Goal: Task Accomplishment & Management: Complete application form

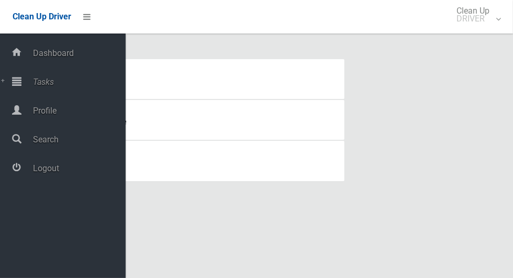
click at [91, 172] on span "Logout" at bounding box center [78, 168] width 96 height 10
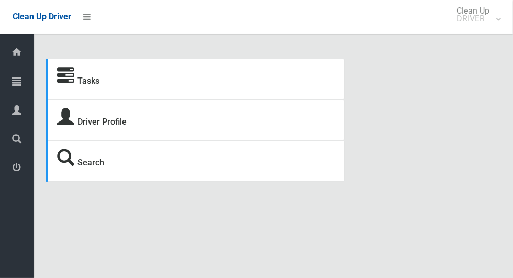
click at [28, 85] on span "Tasks" at bounding box center [27, 82] width 4 height 10
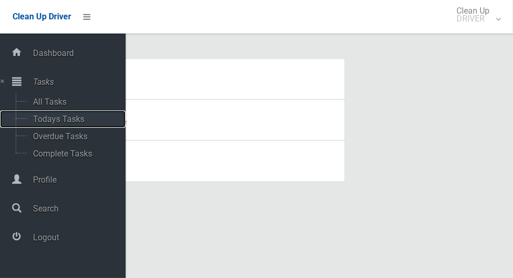
click at [82, 117] on span "Todays Tasks" at bounding box center [73, 119] width 87 height 10
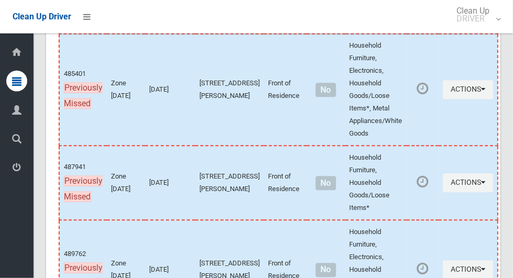
scroll to position [5319, 0]
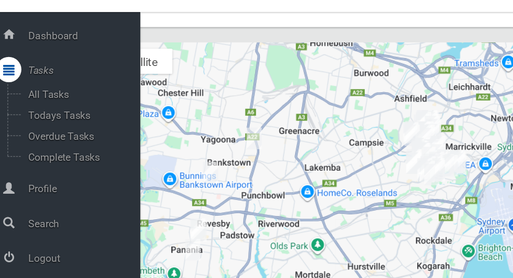
scroll to position [5601, 0]
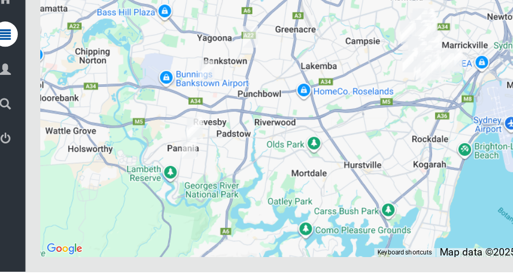
scroll to position [5749, 0]
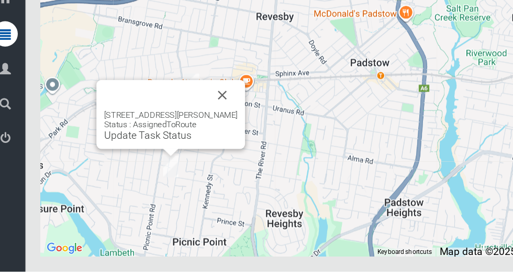
click at [201, 144] on button "Close" at bounding box center [196, 131] width 25 height 25
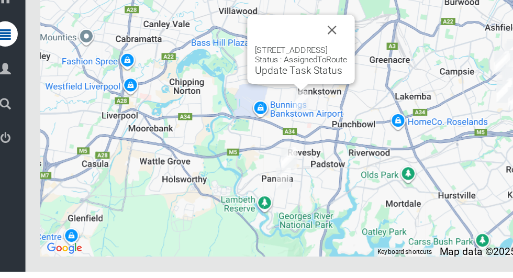
click at [300, 91] on button "Close" at bounding box center [287, 77] width 25 height 25
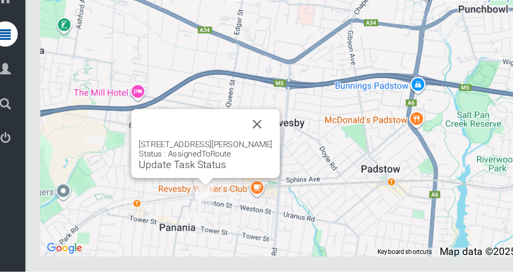
click at [223, 169] on button "Close" at bounding box center [225, 155] width 25 height 25
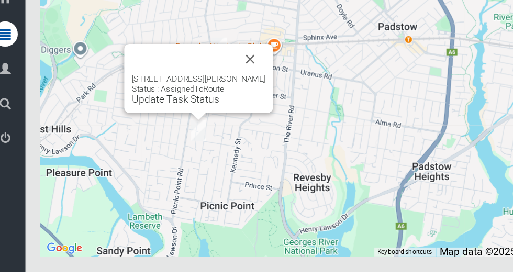
click at [225, 115] on button "Close" at bounding box center [219, 101] width 25 height 25
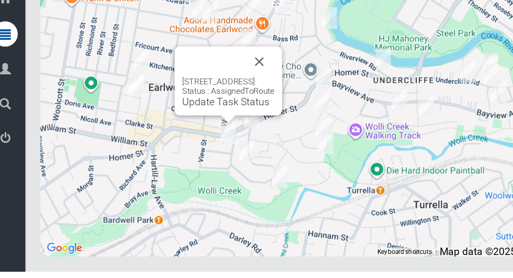
click at [15, 168] on icon at bounding box center [16, 167] width 9 height 21
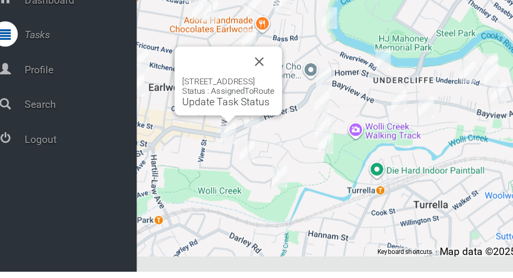
click at [33, 171] on span "Logout" at bounding box center [78, 168] width 96 height 10
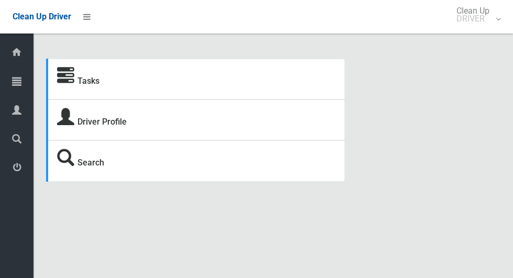
click at [13, 83] on icon at bounding box center [16, 81] width 9 height 21
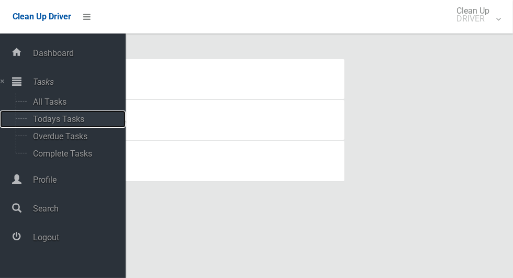
click at [33, 122] on span "Todays Tasks" at bounding box center [73, 119] width 87 height 10
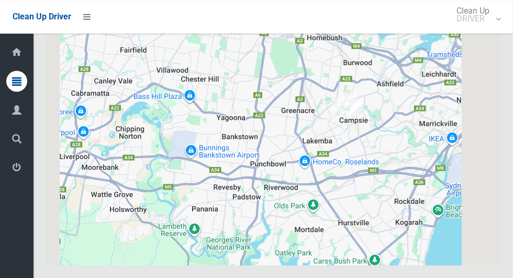
scroll to position [6061, 0]
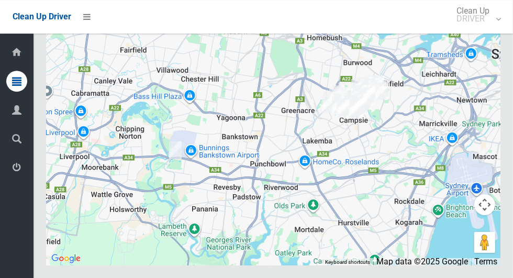
click at [13, 170] on icon at bounding box center [16, 167] width 9 height 21
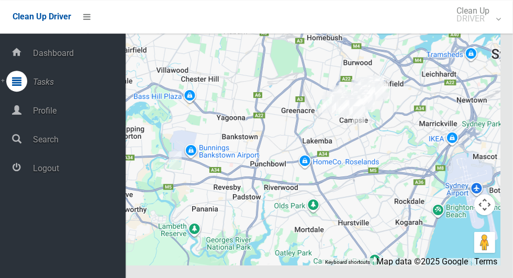
click at [40, 173] on span "Logout" at bounding box center [78, 168] width 96 height 10
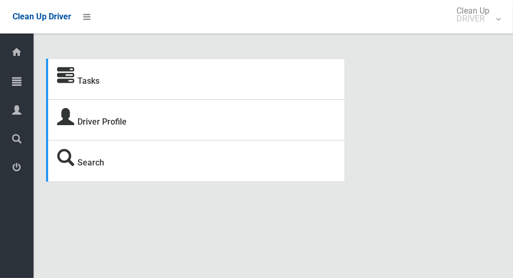
click at [13, 80] on icon at bounding box center [16, 81] width 9 height 21
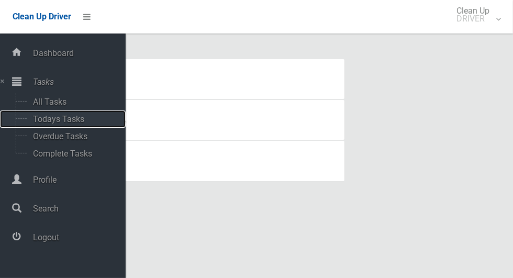
click at [40, 121] on span "Todays Tasks" at bounding box center [73, 119] width 87 height 10
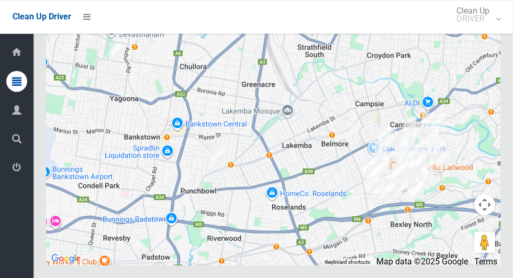
scroll to position [5765, 0]
click at [13, 172] on icon at bounding box center [16, 167] width 9 height 21
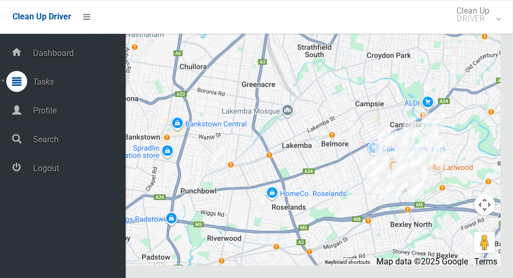
click at [46, 169] on span "Logout" at bounding box center [78, 168] width 96 height 10
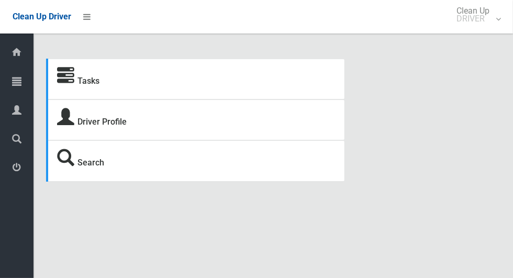
click at [13, 84] on icon at bounding box center [16, 81] width 9 height 21
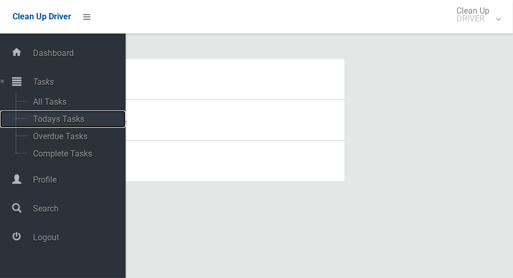
click at [34, 119] on span "Todays Tasks" at bounding box center [73, 119] width 87 height 10
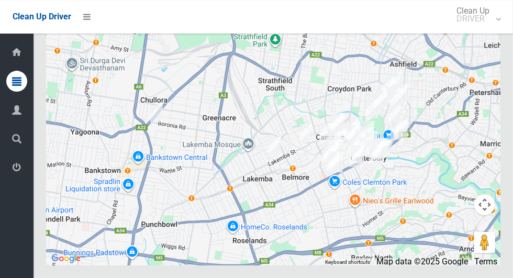
scroll to position [6383, 0]
click at [13, 172] on icon at bounding box center [16, 167] width 9 height 21
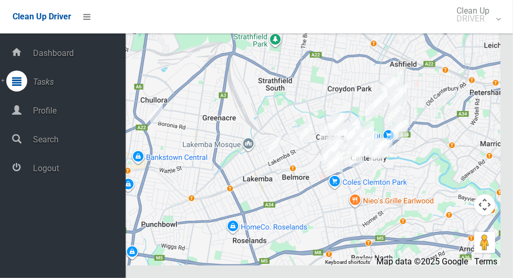
click at [47, 173] on span "Logout" at bounding box center [78, 168] width 96 height 10
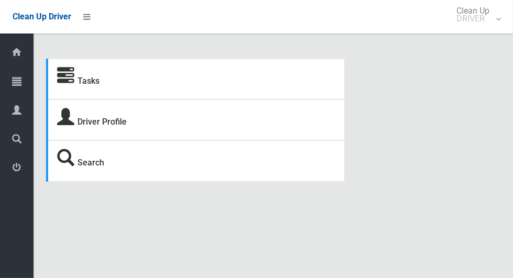
click at [16, 80] on icon at bounding box center [16, 81] width 9 height 21
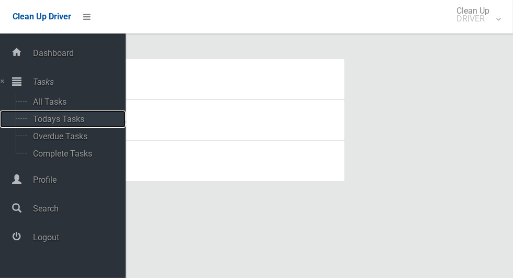
click at [76, 120] on span "Todays Tasks" at bounding box center [73, 119] width 87 height 10
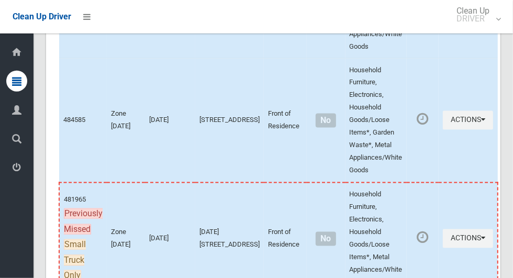
scroll to position [5051, 0]
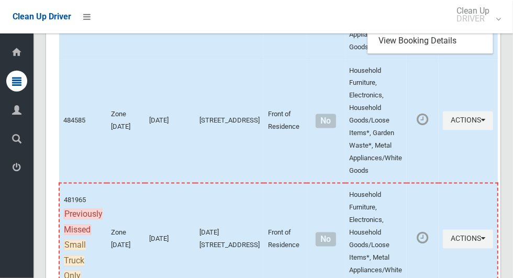
click at [429, 30] on link "Complete Booking" at bounding box center [430, 19] width 125 height 21
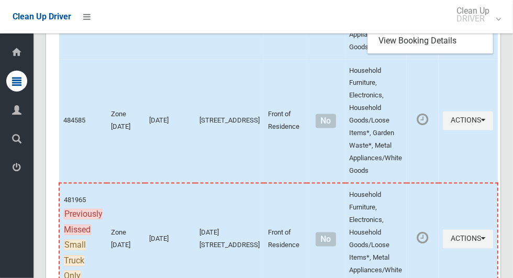
click at [431, 30] on link "Complete Booking" at bounding box center [430, 19] width 125 height 21
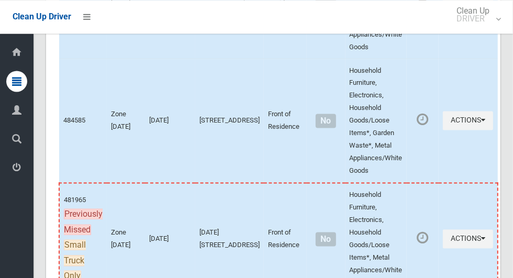
scroll to position [5050, 0]
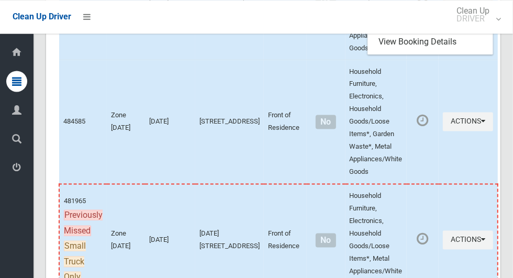
click at [429, 31] on link "Complete Booking" at bounding box center [430, 20] width 125 height 21
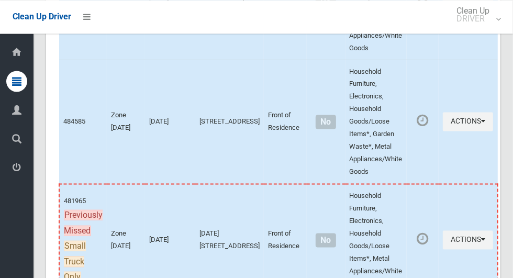
scroll to position [5083, 0]
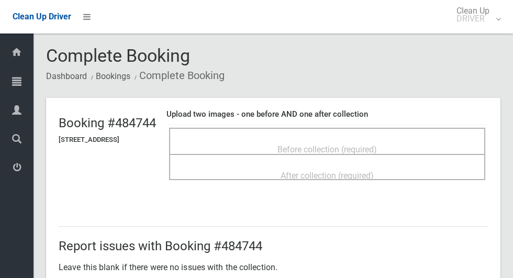
click at [419, 139] on div "Before collection (required)" at bounding box center [327, 148] width 293 height 19
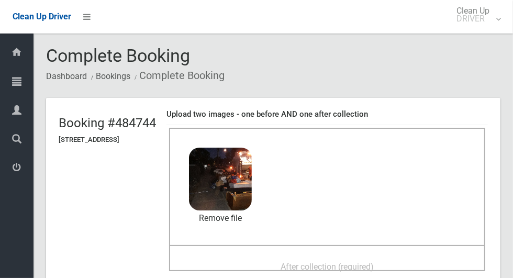
click at [386, 247] on div "After collection (required)" at bounding box center [327, 258] width 316 height 26
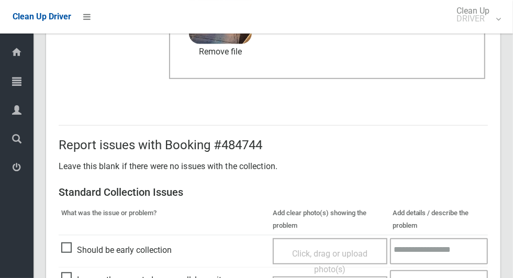
scroll to position [541, 0]
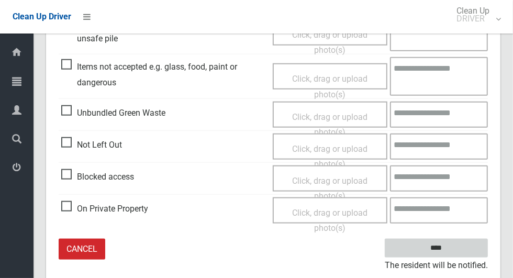
click at [454, 254] on input "****" at bounding box center [436, 248] width 103 height 19
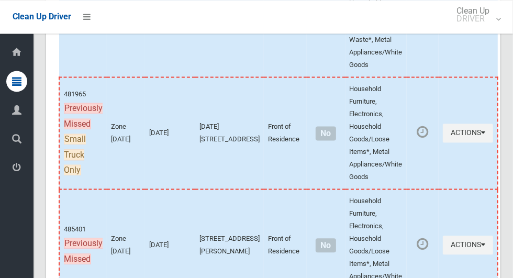
scroll to position [5154, 0]
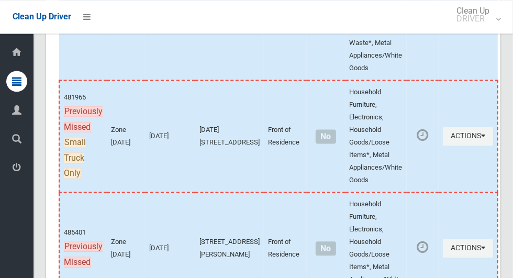
click at [485, 21] on icon "button" at bounding box center [483, 17] width 4 height 7
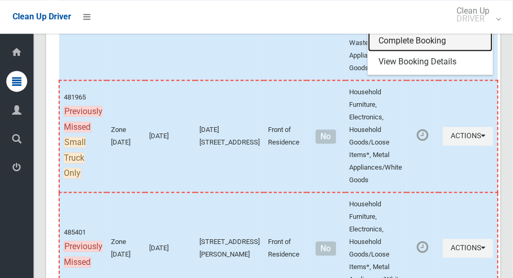
click at [424, 51] on link "Complete Booking" at bounding box center [430, 40] width 125 height 21
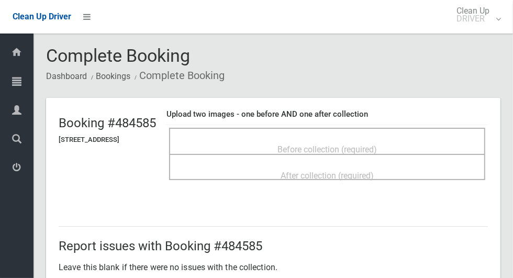
click at [377, 144] on span "Before collection (required)" at bounding box center [326, 149] width 99 height 10
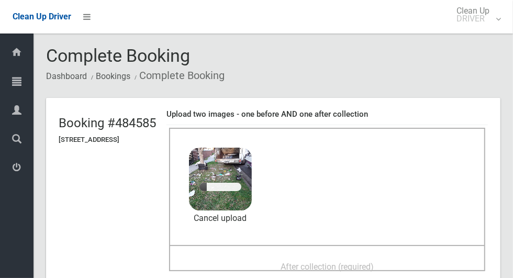
click at [374, 262] on span "After collection (required)" at bounding box center [326, 267] width 93 height 10
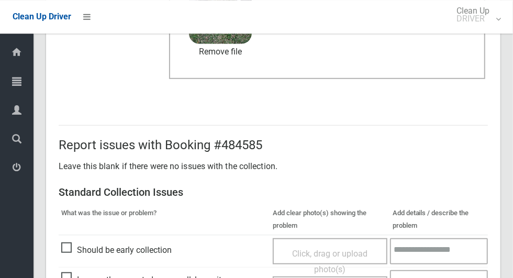
scroll to position [856, 0]
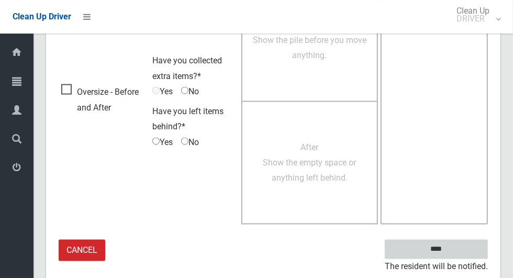
click at [459, 239] on input "****" at bounding box center [436, 248] width 103 height 19
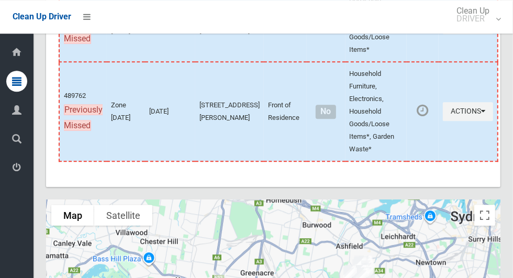
scroll to position [5468, 0]
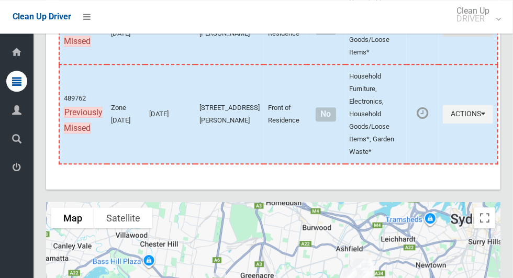
click at [481, 30] on icon "button" at bounding box center [483, 26] width 4 height 7
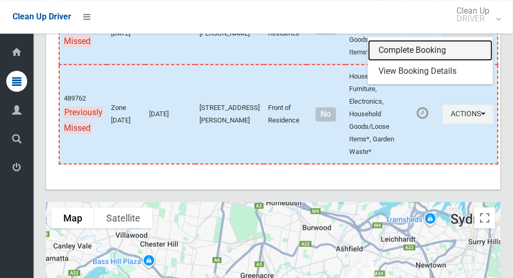
click at [435, 61] on link "Complete Booking" at bounding box center [430, 50] width 125 height 21
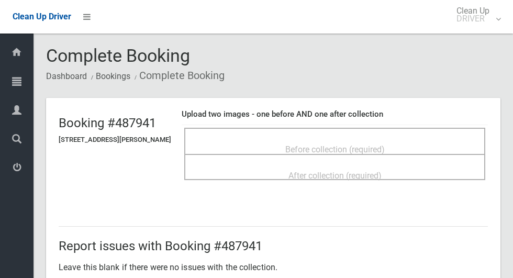
click at [328, 144] on span "Before collection (required)" at bounding box center [334, 149] width 99 height 10
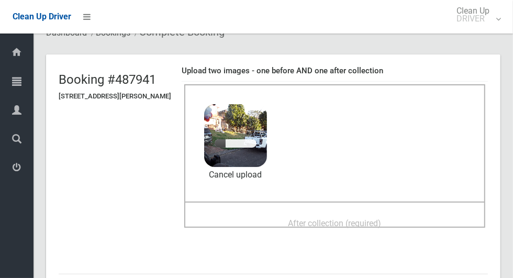
scroll to position [68, 0]
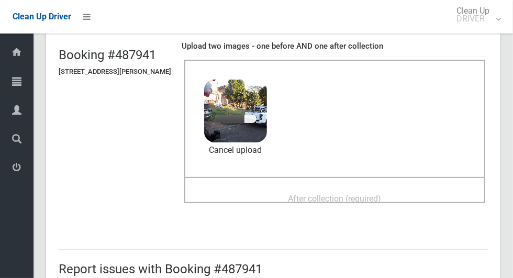
click at [424, 192] on div "After collection (required)" at bounding box center [335, 197] width 278 height 19
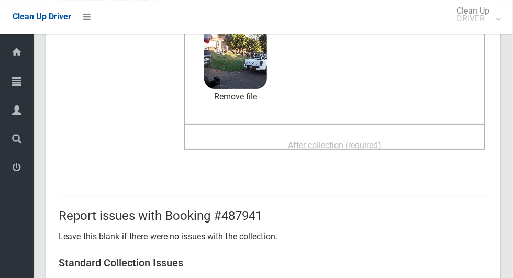
scroll to position [117, 0]
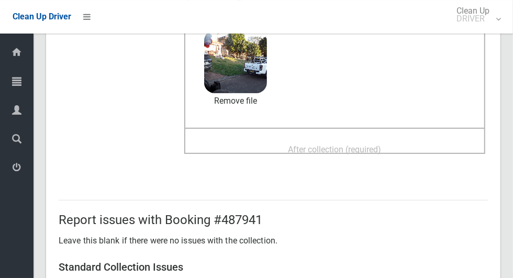
click at [432, 139] on div "After collection (required)" at bounding box center [335, 148] width 278 height 19
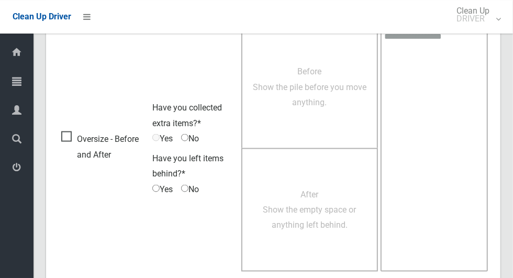
scroll to position [856, 0]
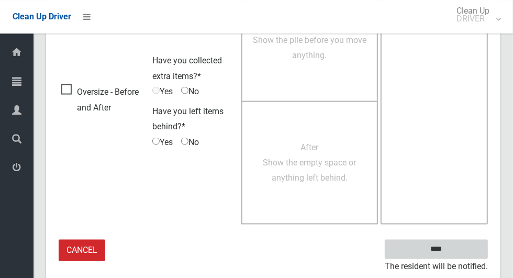
click at [454, 251] on input "****" at bounding box center [436, 248] width 103 height 19
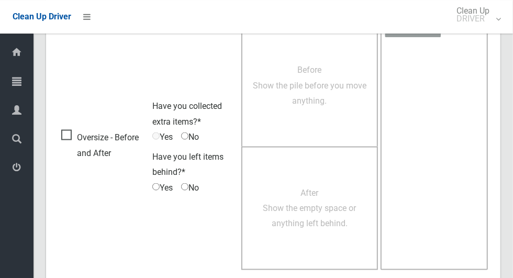
scroll to position [838, 0]
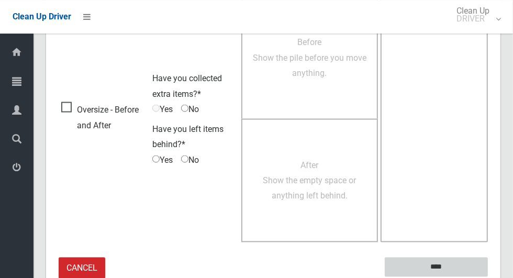
click at [444, 259] on input "****" at bounding box center [436, 266] width 103 height 19
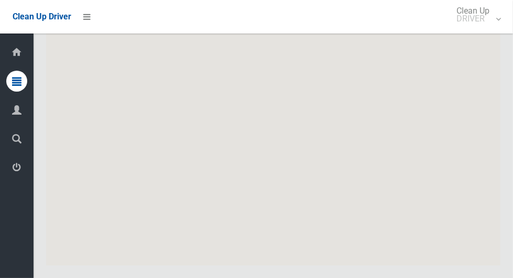
scroll to position [5749, 0]
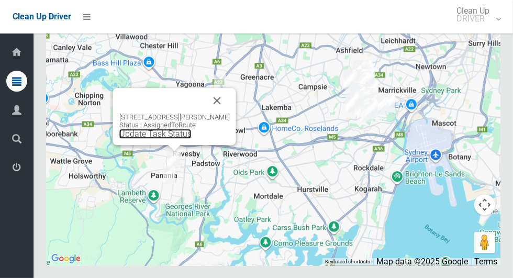
click at [172, 139] on link "Update Task Status" at bounding box center [155, 134] width 72 height 10
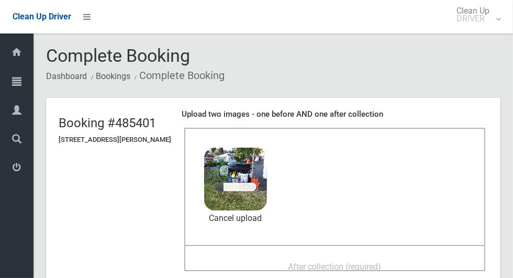
click at [380, 262] on span "After collection (required)" at bounding box center [334, 267] width 93 height 10
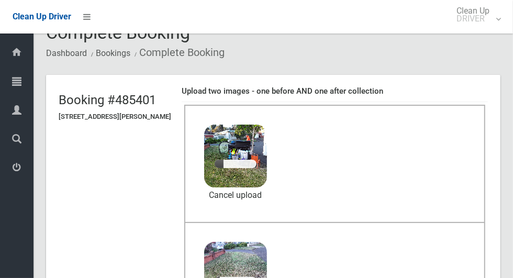
scroll to position [24, 0]
click at [134, 277] on header "Booking #485401 11 Roslyn Avenue, PANANIA NSW 2213 Upload two images - one befo…" at bounding box center [273, 217] width 454 height 286
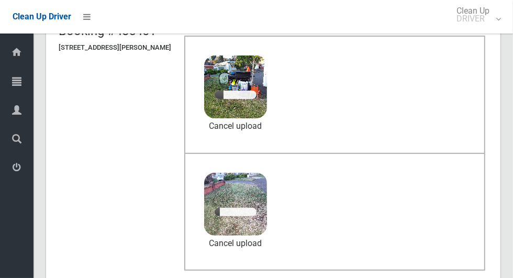
scroll to position [89, 0]
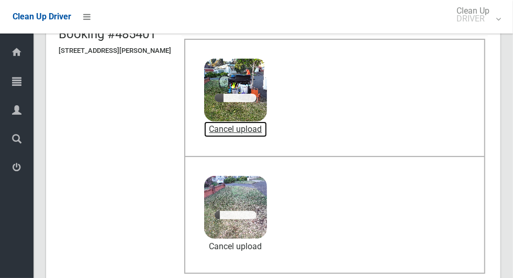
click at [264, 126] on link "Cancel upload" at bounding box center [235, 129] width 63 height 16
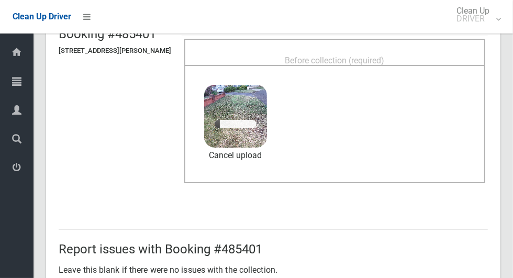
click at [419, 54] on div "Before collection (required)" at bounding box center [335, 59] width 278 height 19
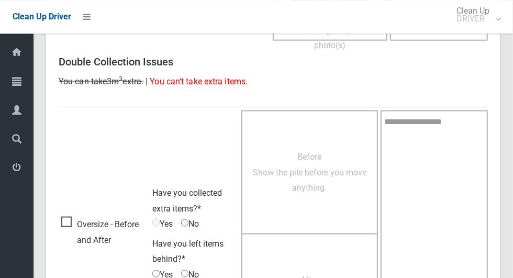
scroll to position [856, 0]
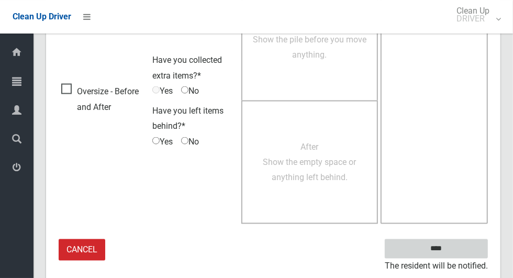
click at [459, 245] on input "****" at bounding box center [436, 248] width 103 height 19
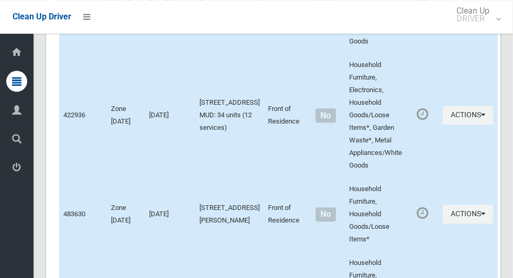
scroll to position [5749, 0]
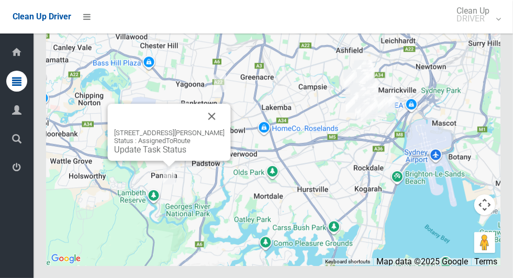
click at [171, 154] on link "Update Task Status" at bounding box center [150, 149] width 72 height 10
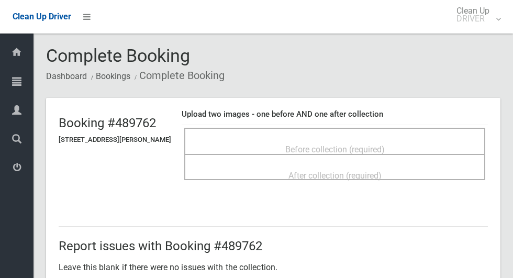
click at [385, 144] on span "Before collection (required)" at bounding box center [334, 149] width 99 height 10
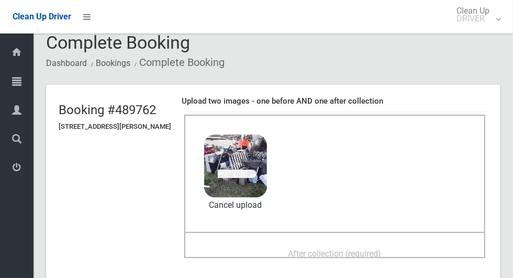
scroll to position [14, 0]
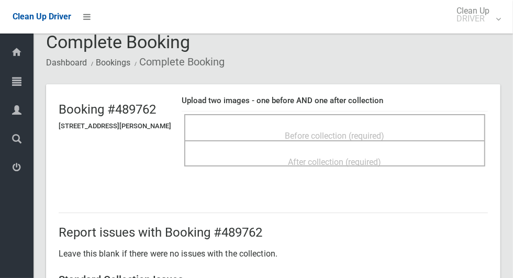
click at [402, 126] on div "Before collection (required)" at bounding box center [335, 135] width 278 height 19
click at [379, 157] on span "After collection (required)" at bounding box center [334, 162] width 93 height 10
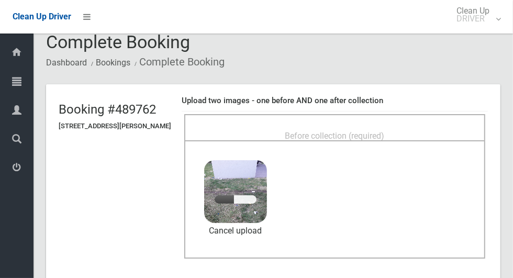
click at [385, 131] on span "Before collection (required)" at bounding box center [334, 136] width 99 height 10
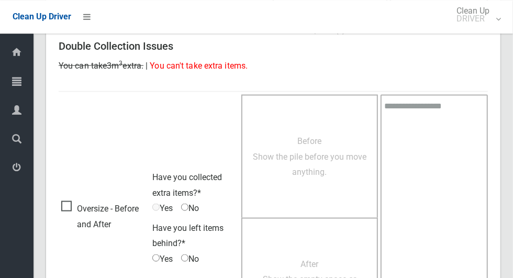
scroll to position [856, 0]
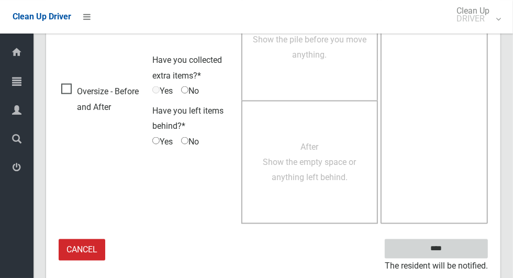
click at [465, 249] on input "****" at bounding box center [436, 248] width 103 height 19
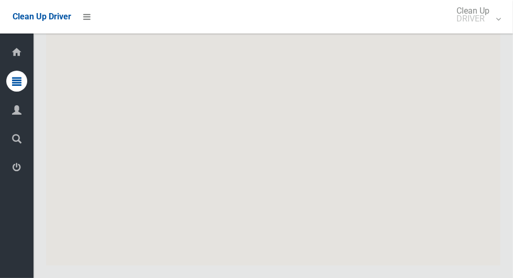
scroll to position [5749, 0]
